Goal: Find specific page/section: Find specific page/section

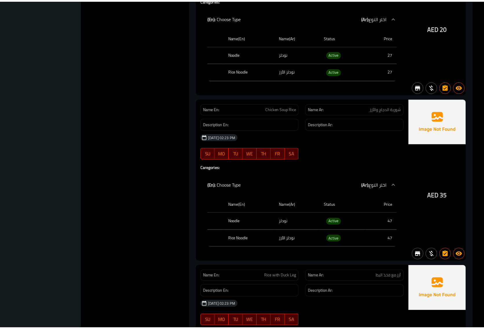
scroll to position [11280, 0]
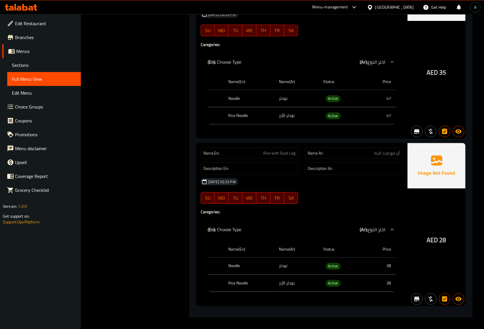
click at [26, 10] on icon at bounding box center [25, 7] width 6 height 7
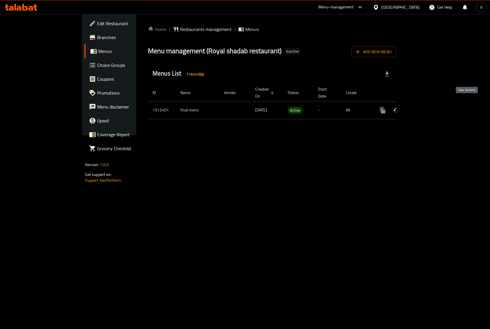
click at [431, 103] on link "enhanced table" at bounding box center [424, 110] width 14 height 14
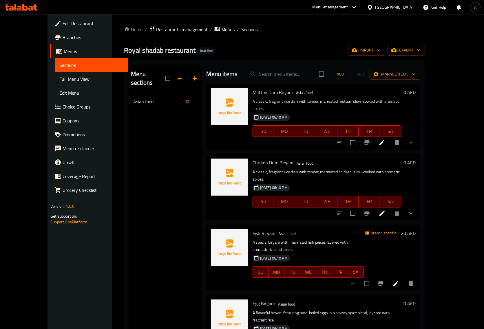
click at [206, 110] on div "Mutton Dum Biryani Asian food A classic, fragrant rice dish with tender, marina…" at bounding box center [313, 117] width 214 height 66
drag, startPoint x: 54, startPoint y: 75, endPoint x: 3, endPoint y: 83, distance: 51.6
click at [59, 76] on span "Full Menu View" at bounding box center [91, 79] width 64 height 7
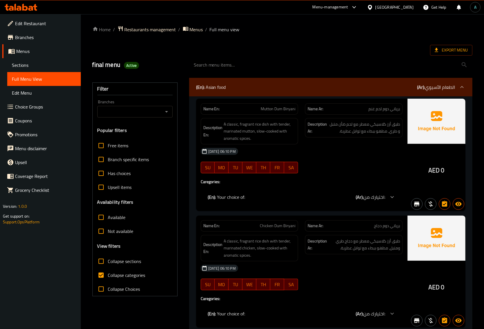
click at [235, 152] on span "16-09-2025 06:10 PM" at bounding box center [222, 152] width 32 height 6
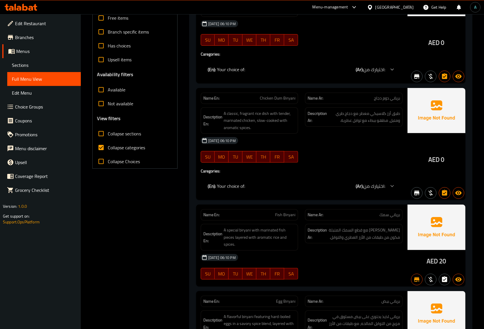
scroll to position [109, 0]
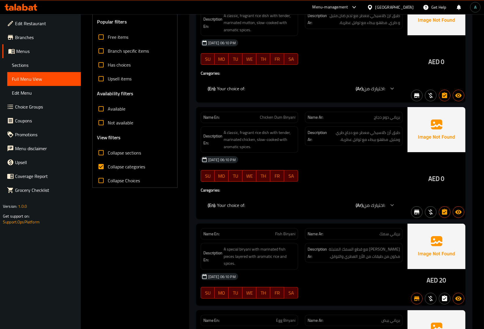
click at [347, 175] on div "16-09-2025 06:10 PM SU MO TU WE TH FR SA" at bounding box center [301, 169] width 209 height 32
click at [269, 152] on div "Description En: A classic, fragrant rice dish with tender, marinated chicken, s…" at bounding box center [250, 140] width 98 height 27
click at [298, 111] on div "Name En: Chicken Dum Biryani" at bounding box center [249, 117] width 105 height 18
